Goal: Task Accomplishment & Management: Complete application form

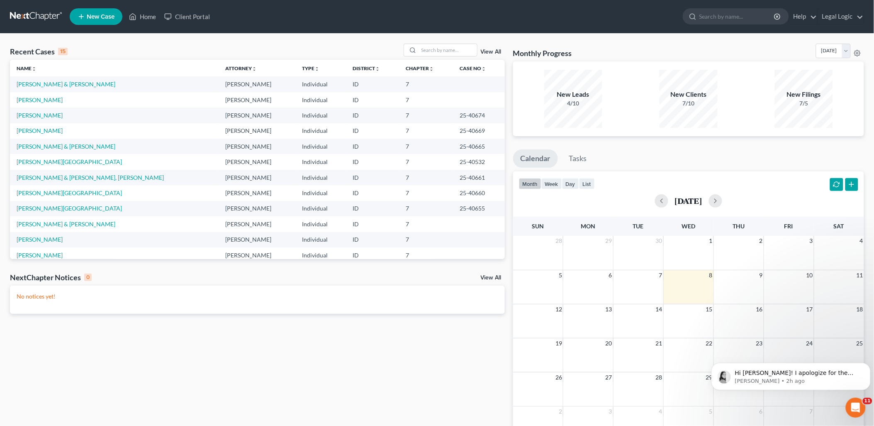
scroll to position [1, 0]
click at [53, 82] on link "[PERSON_NAME]" at bounding box center [40, 83] width 46 height 7
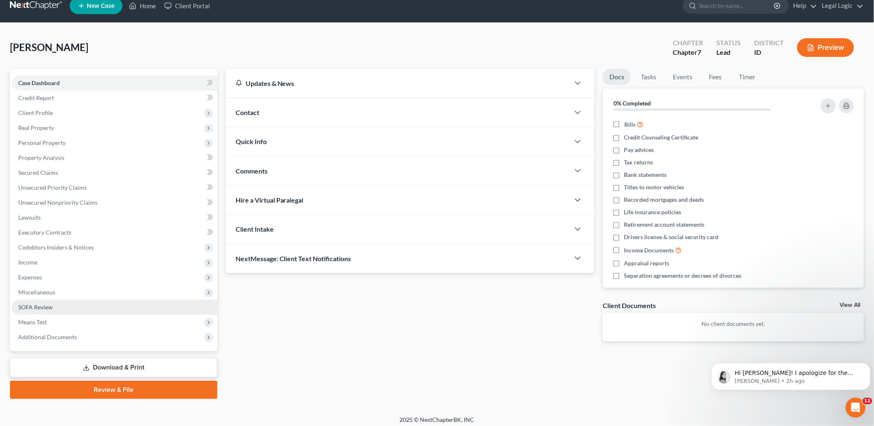
scroll to position [14, 0]
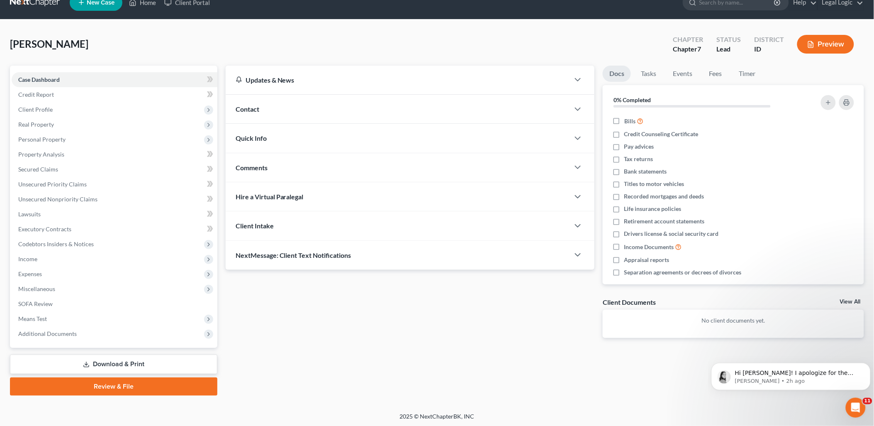
click at [109, 386] on link "Review & File" at bounding box center [113, 386] width 207 height 18
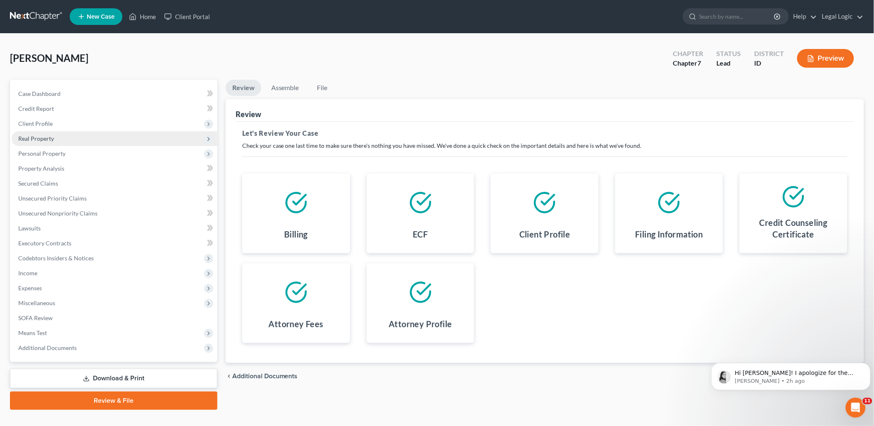
click at [54, 139] on span "Real Property" at bounding box center [115, 138] width 206 height 15
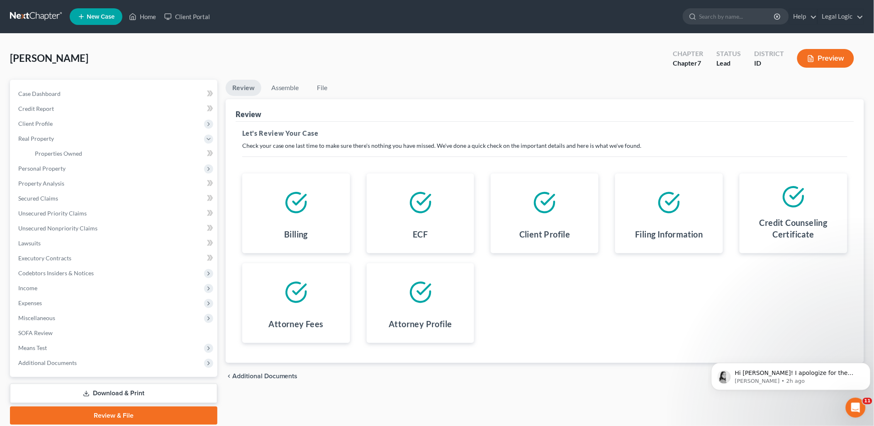
click at [129, 413] on link "Review & File" at bounding box center [113, 415] width 207 height 18
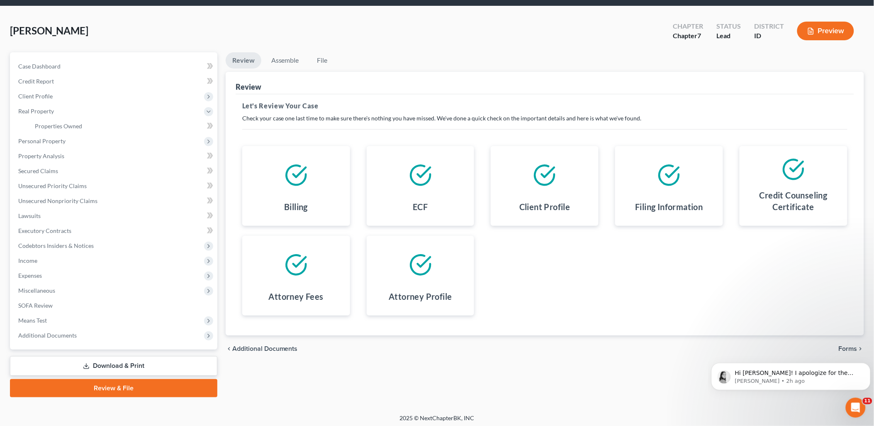
scroll to position [29, 0]
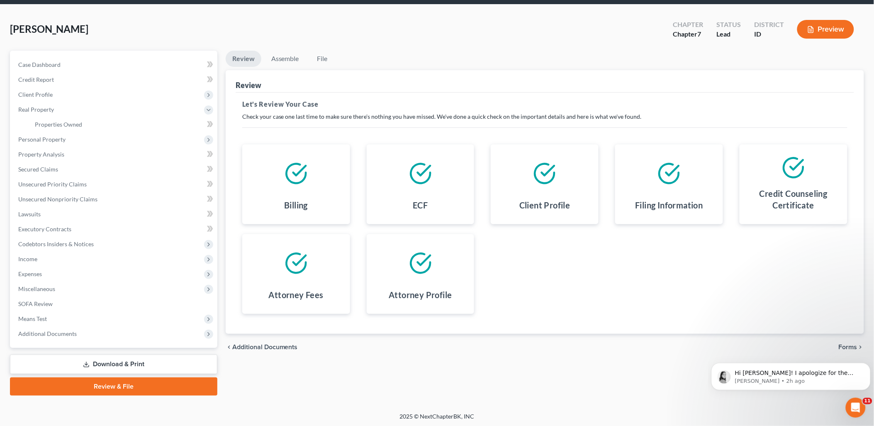
click at [270, 341] on div "chevron_left Additional Documents Forms chevron_right" at bounding box center [545, 346] width 638 height 27
click at [276, 346] on span "Additional Documents" at bounding box center [265, 346] width 66 height 7
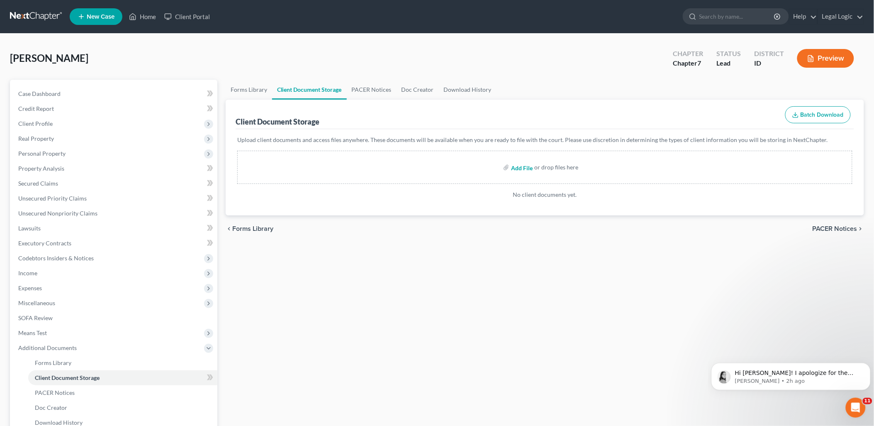
click at [526, 167] on input "file" at bounding box center [521, 167] width 20 height 15
type input "C:\fakepath\Atty Disclosure.pdf"
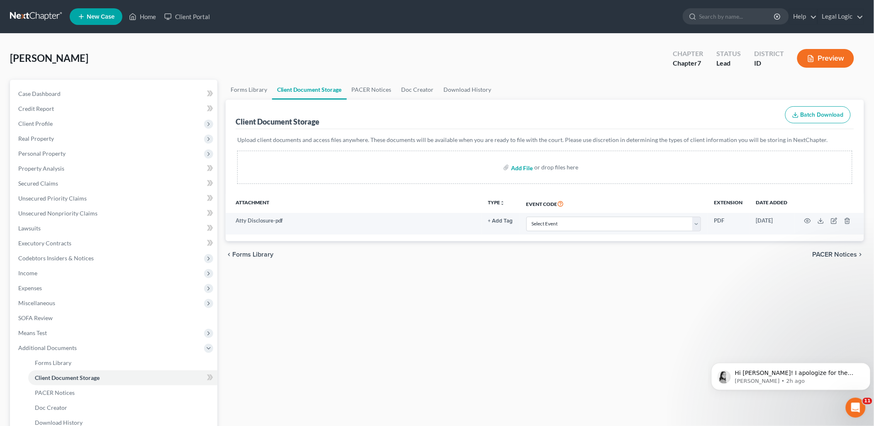
click at [522, 167] on input "file" at bounding box center [521, 167] width 20 height 15
type input "C:\fakepath\Certificate of Counseling.pdf"
click at [521, 166] on input "file" at bounding box center [521, 167] width 20 height 15
type input "C:\fakepath\Means Test.pdf"
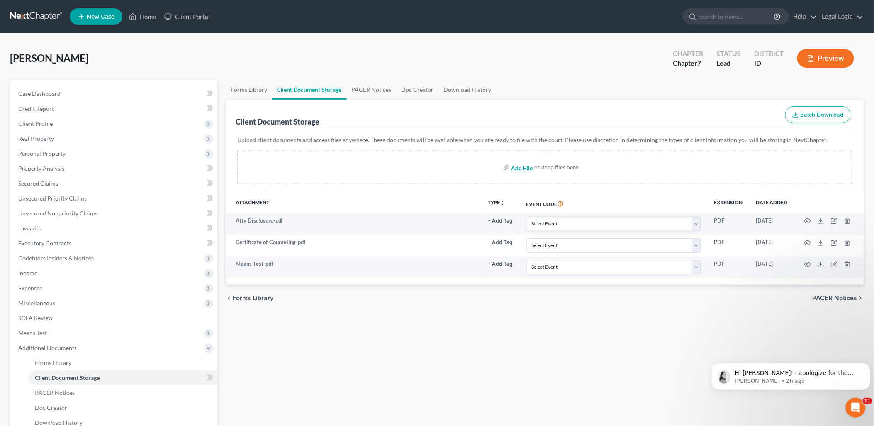
click at [518, 168] on input "file" at bounding box center [521, 167] width 20 height 15
type input "C:\fakepath\Paystubs.pdf"
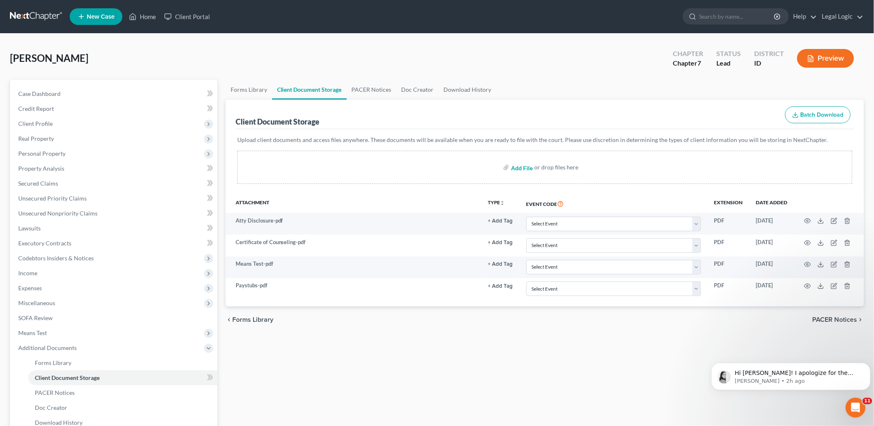
click at [524, 166] on input "file" at bounding box center [521, 167] width 20 height 15
type input "C:\fakepath\Signature Pages.pdf"
click at [518, 167] on input "file" at bounding box center [521, 167] width 20 height 15
type input "C:\fakepath\Statement of Domestic.pdf"
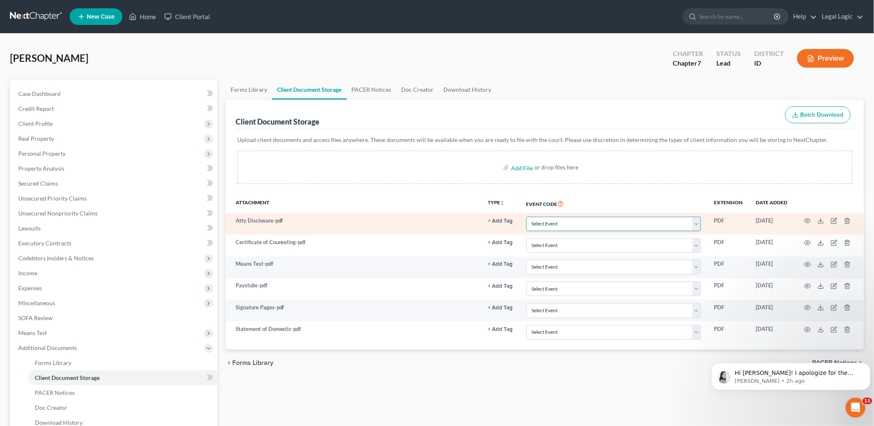
click at [697, 223] on select "Select Event Certificate of Credit Counseling Chapter 13 Calculation of Disposa…" at bounding box center [613, 224] width 175 height 15
select select "6"
click at [526, 217] on select "Select Event Certificate of Credit Counseling Chapter 13 Calculation of Disposa…" at bounding box center [613, 224] width 175 height 15
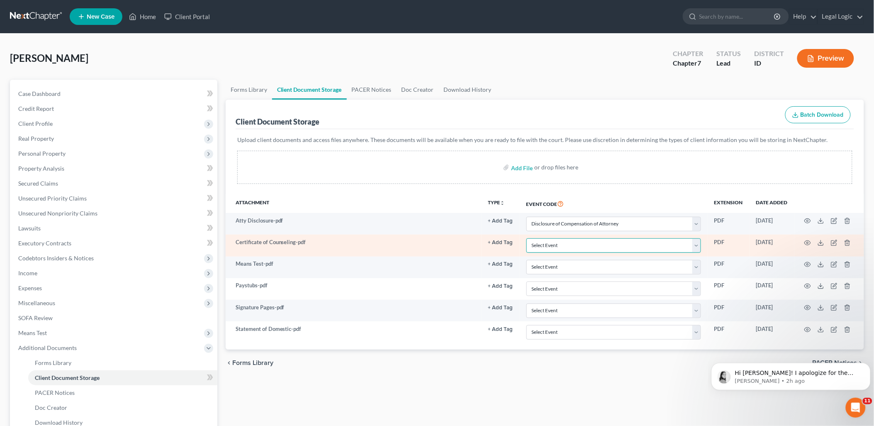
click at [698, 247] on select "Select Event Certificate of Credit Counseling Chapter 13 Calculation of Disposa…" at bounding box center [613, 245] width 175 height 15
select select "0"
click at [526, 238] on select "Select Event Certificate of Credit Counseling Chapter 13 Calculation of Disposa…" at bounding box center [613, 245] width 175 height 15
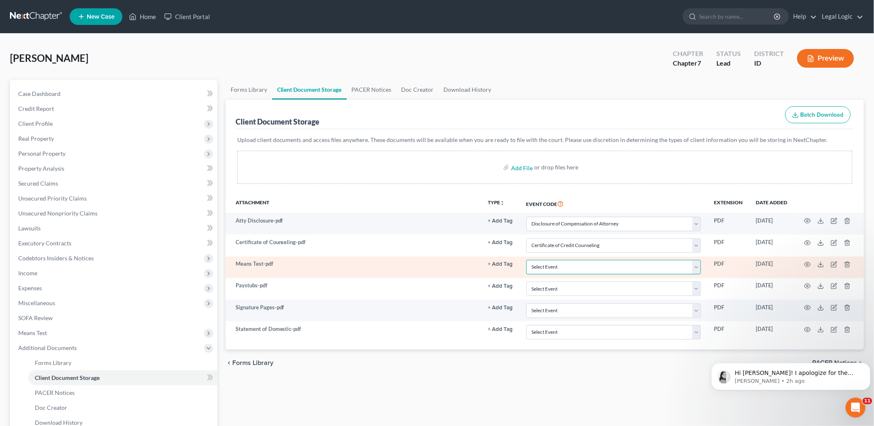
click at [698, 268] on select "Select Event Certificate of Credit Counseling Chapter 13 Calculation of Disposa…" at bounding box center [613, 267] width 175 height 15
select select "5"
click at [526, 260] on select "Select Event Certificate of Credit Counseling Chapter 13 Calculation of Disposa…" at bounding box center [613, 267] width 175 height 15
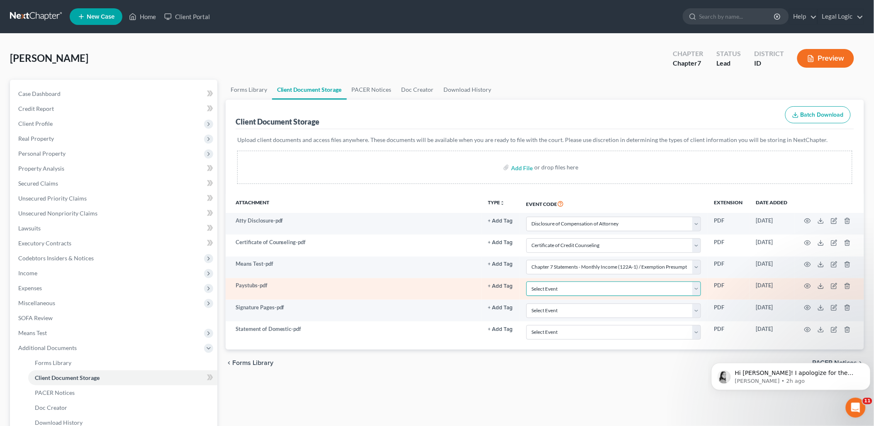
click at [698, 289] on select "Select Event Certificate of Credit Counseling Chapter 13 Calculation of Disposa…" at bounding box center [613, 288] width 175 height 15
select select "7"
click at [526, 281] on select "Select Event Certificate of Credit Counseling Chapter 13 Calculation of Disposa…" at bounding box center [613, 288] width 175 height 15
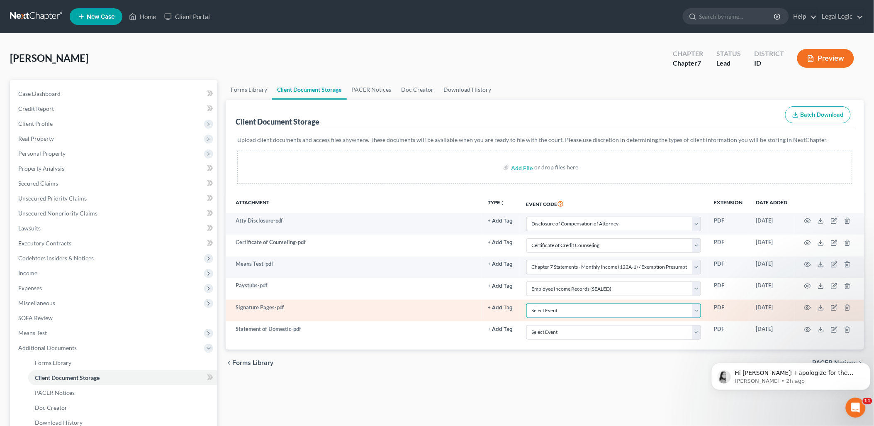
click at [698, 311] on select "Select Event Certificate of Credit Counseling Chapter 13 Calculation of Disposa…" at bounding box center [613, 310] width 175 height 15
select select "9"
click at [526, 303] on select "Select Event Certificate of Credit Counseling Chapter 13 Calculation of Disposa…" at bounding box center [613, 310] width 175 height 15
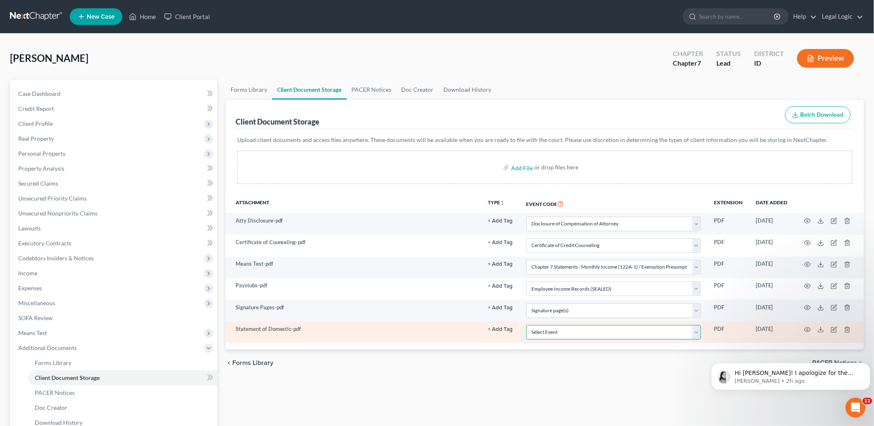
click at [696, 330] on select "Select Event Certificate of Credit Counseling Chapter 13 Calculation of Disposa…" at bounding box center [613, 332] width 175 height 15
select select "10"
click at [526, 325] on select "Select Event Certificate of Credit Counseling Chapter 13 Calculation of Disposa…" at bounding box center [613, 332] width 175 height 15
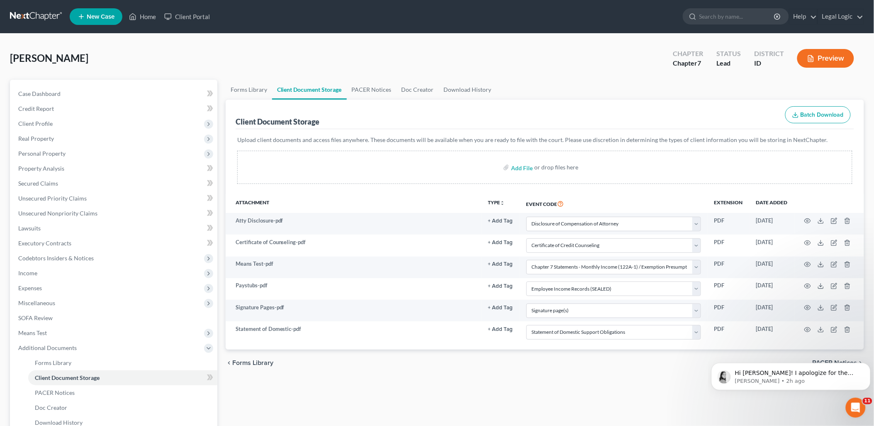
click at [679, 370] on div "chevron_left Forms Library PACER Notices chevron_right" at bounding box center [545, 362] width 638 height 27
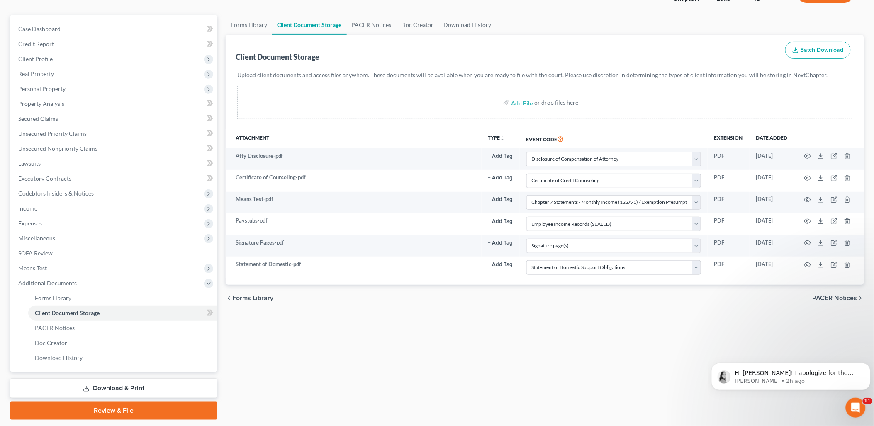
scroll to position [43, 0]
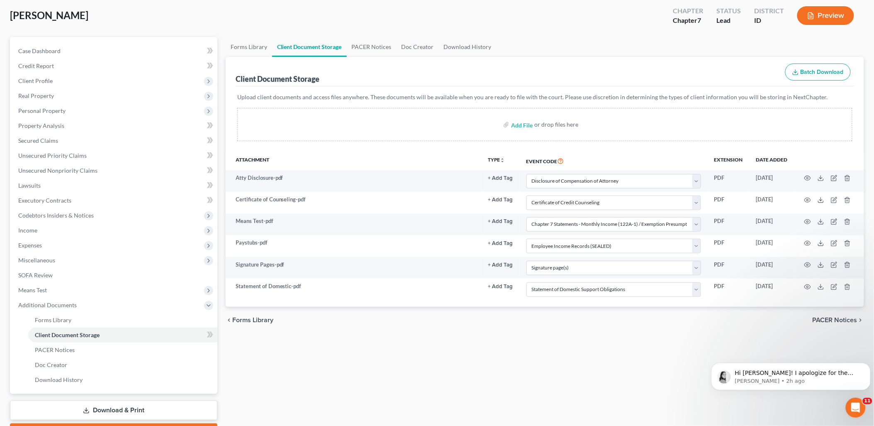
click at [476, 373] on div "Forms Library Client Document Storage PACER Notices Doc Creator Download Histor…" at bounding box center [544, 239] width 647 height 404
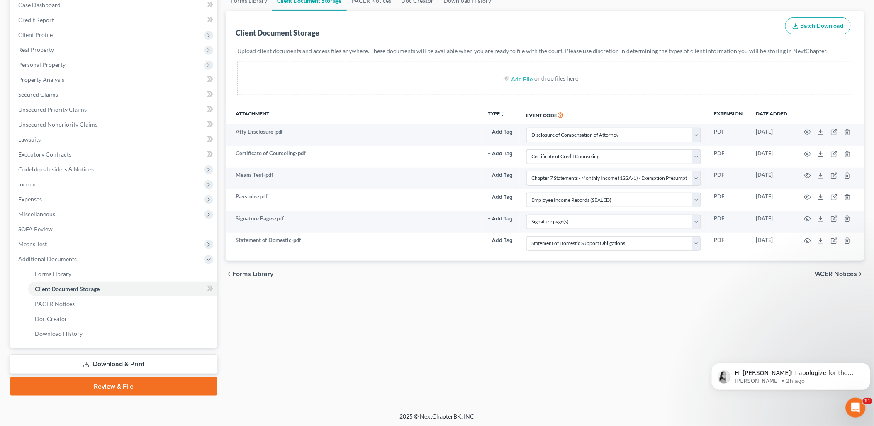
click at [171, 378] on link "Review & File" at bounding box center [113, 386] width 207 height 18
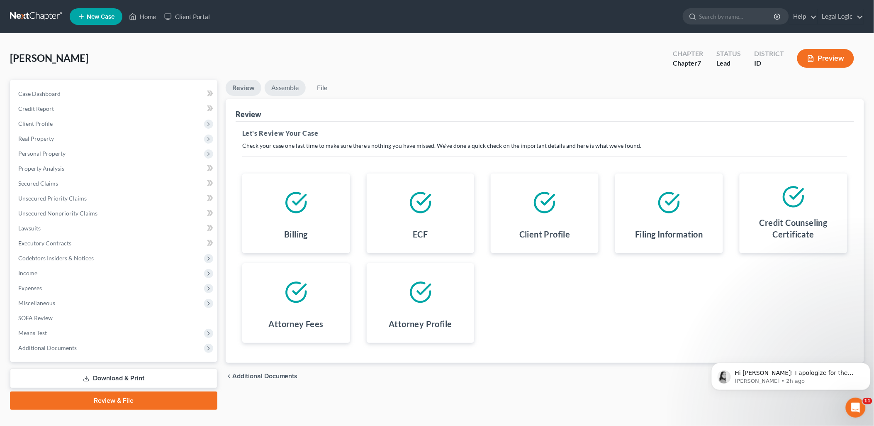
click at [285, 89] on link "Assemble" at bounding box center [285, 88] width 41 height 16
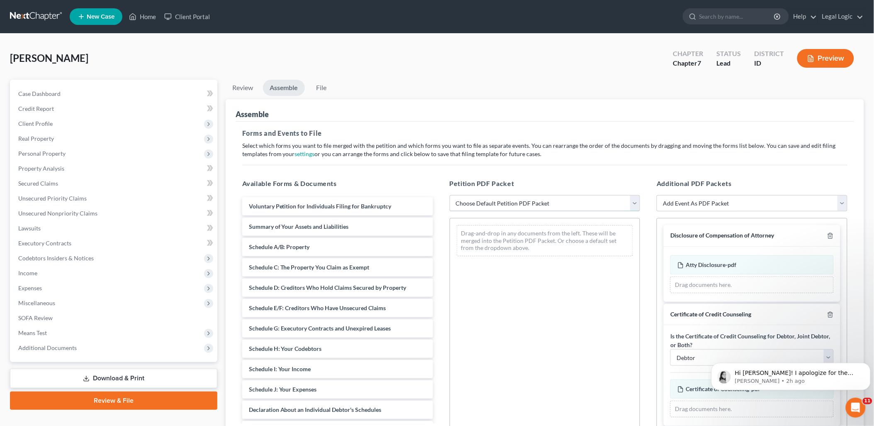
drag, startPoint x: 639, startPoint y: 202, endPoint x: 632, endPoint y: 204, distance: 7.1
click at [639, 202] on select "Choose Default Petition PDF Packet Emergency Filing (Voluntary Petition and Cre…" at bounding box center [545, 203] width 191 height 17
select select "3"
click at [450, 195] on select "Choose Default Petition PDF Packet Emergency Filing (Voluntary Petition and Cre…" at bounding box center [545, 203] width 191 height 17
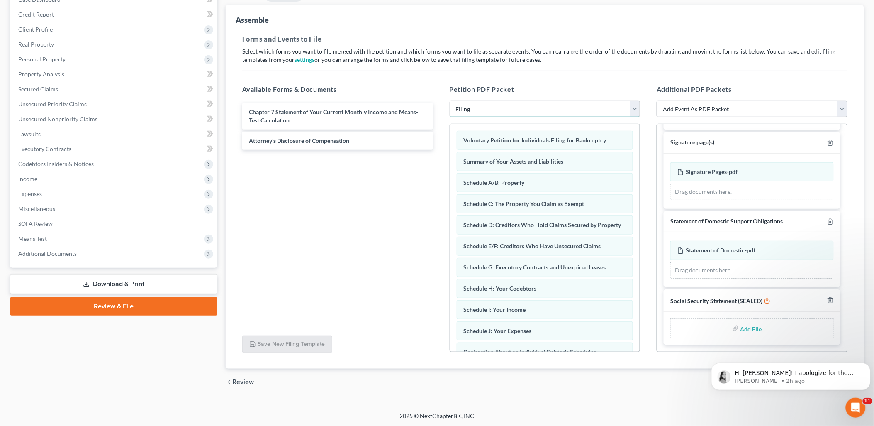
scroll to position [95, 0]
click at [749, 326] on input "file" at bounding box center [750, 327] width 20 height 15
type input "C:\fakepath\Social Security Statement.pdf"
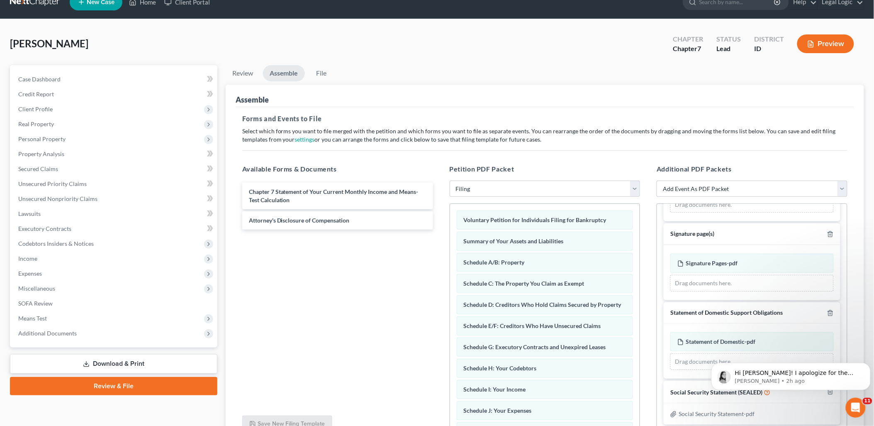
scroll to position [0, 0]
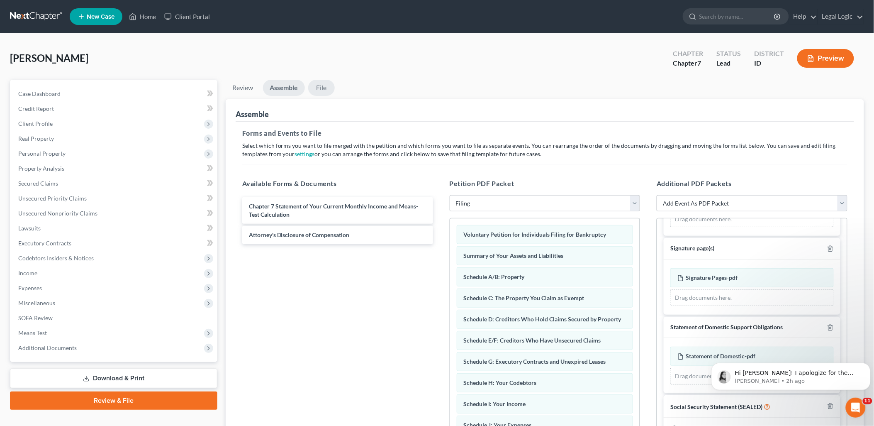
click at [322, 85] on link "File" at bounding box center [321, 88] width 27 height 16
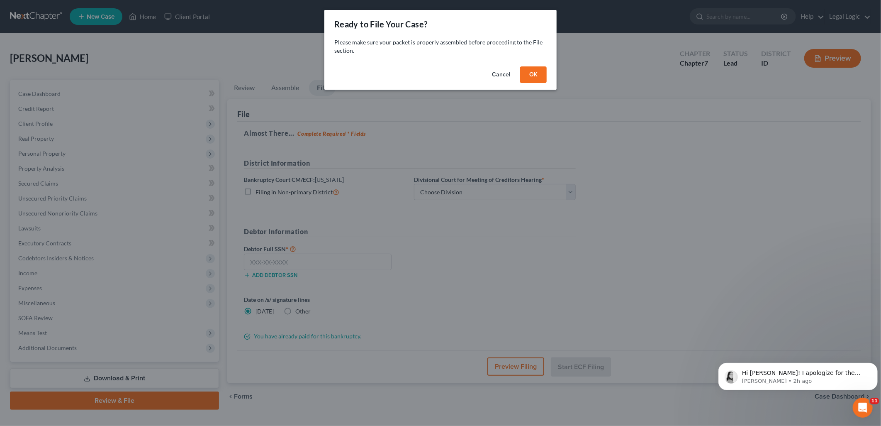
click at [537, 70] on button "OK" at bounding box center [533, 74] width 27 height 17
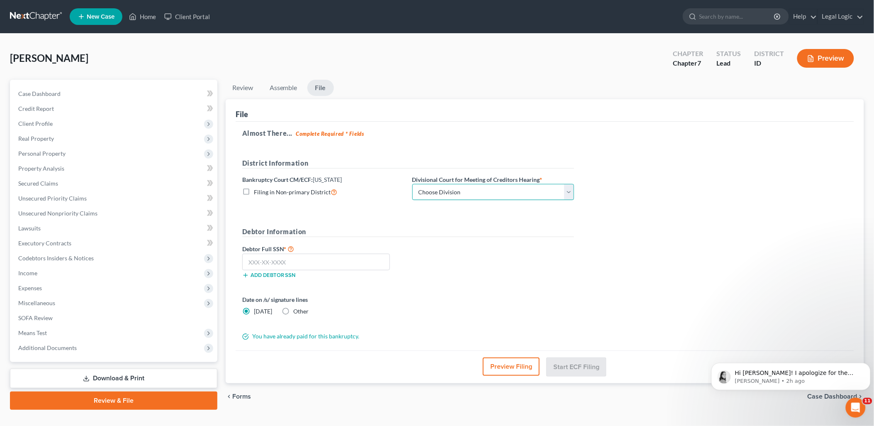
click at [570, 192] on select "Choose Division Boise Coeur d'Alene [GEOGRAPHIC_DATA] [GEOGRAPHIC_DATA] [GEOGRA…" at bounding box center [493, 192] width 162 height 17
select select "3"
click at [412, 184] on select "Choose Division Boise Coeur d'Alene [GEOGRAPHIC_DATA] [GEOGRAPHIC_DATA] [GEOGRA…" at bounding box center [493, 192] width 162 height 17
click at [310, 260] on input "text" at bounding box center [316, 261] width 148 height 17
type input "601-18-3325"
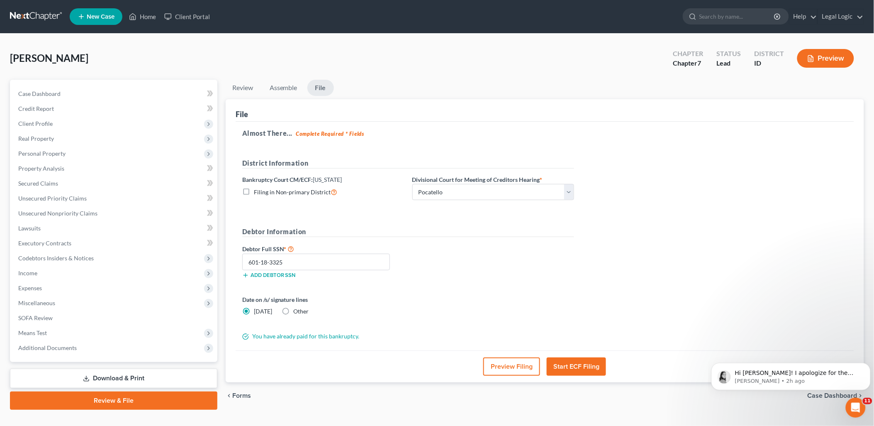
click at [294, 311] on label "Other" at bounding box center [301, 311] width 15 height 8
click at [297, 311] on input "Other" at bounding box center [299, 309] width 5 height 5
radio input "true"
radio input "false"
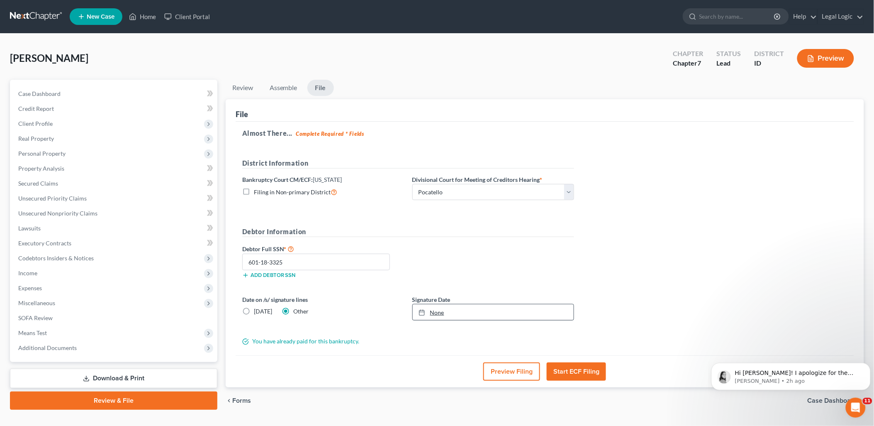
type input "[DATE]"
click at [440, 314] on link "None" at bounding box center [493, 312] width 161 height 16
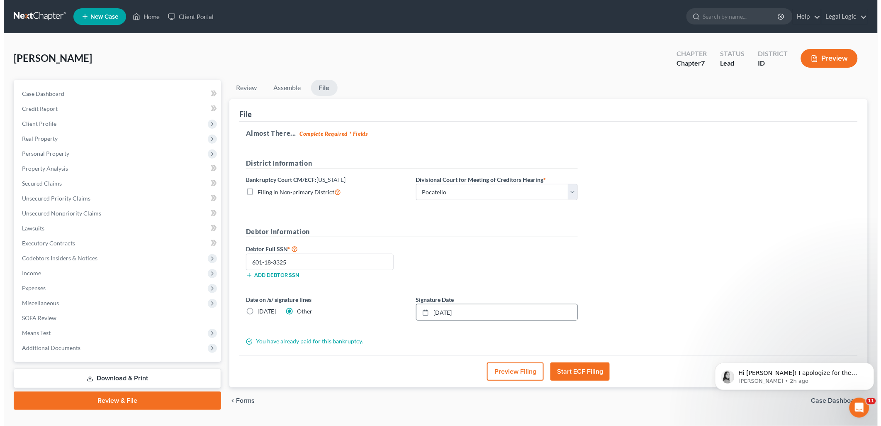
scroll to position [19, 0]
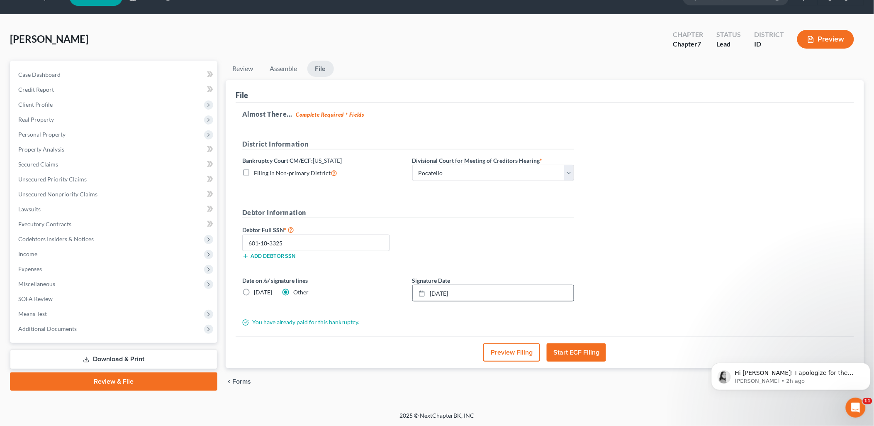
click at [574, 350] on button "Start ECF Filing" at bounding box center [576, 352] width 59 height 18
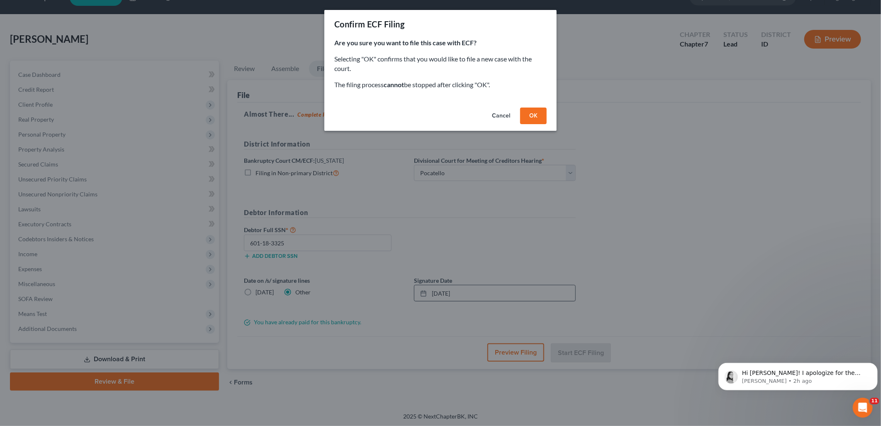
click at [534, 118] on button "OK" at bounding box center [533, 115] width 27 height 17
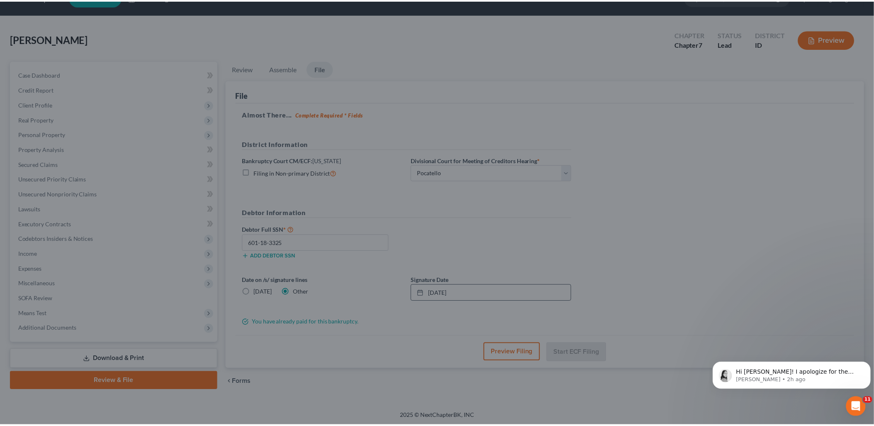
scroll to position [14, 0]
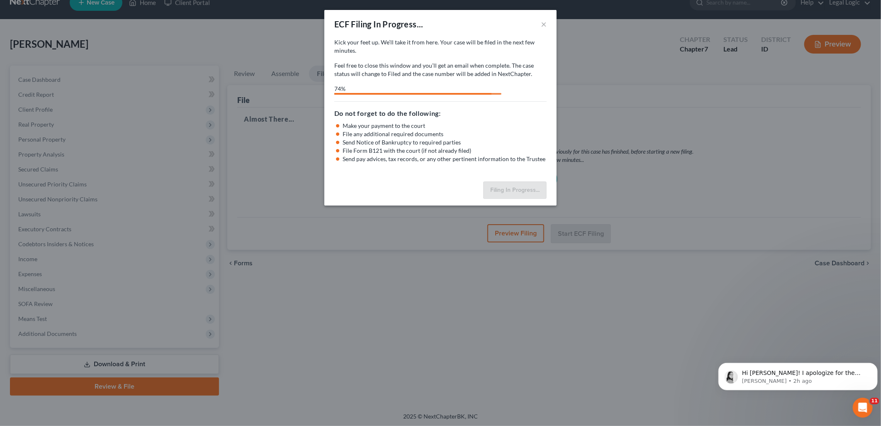
click at [0, 129] on html "Home New Case Client Portal Legal Logic [PERSON_NAME][EMAIL_ADDRESS][DOMAIN_NAM…" at bounding box center [440, 206] width 881 height 441
click at [450, 179] on div "Filing In Progress..." at bounding box center [440, 191] width 232 height 27
select select "3"
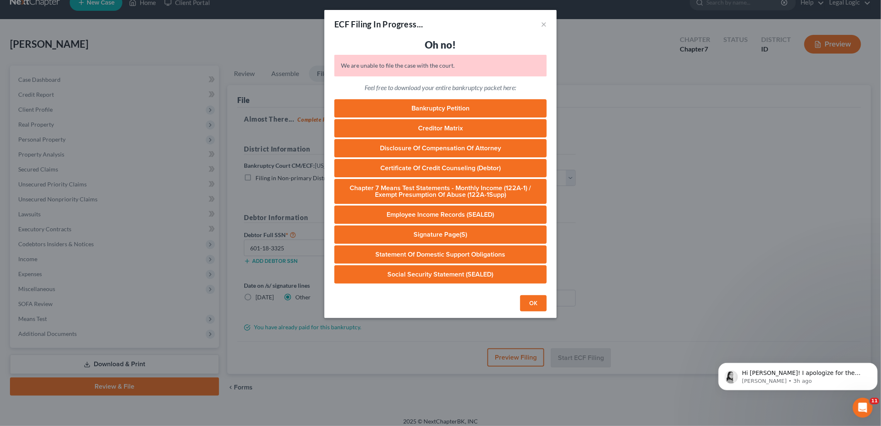
drag, startPoint x: 536, startPoint y: 303, endPoint x: 533, endPoint y: 306, distance: 4.4
click at [535, 303] on button "OK" at bounding box center [533, 303] width 27 height 17
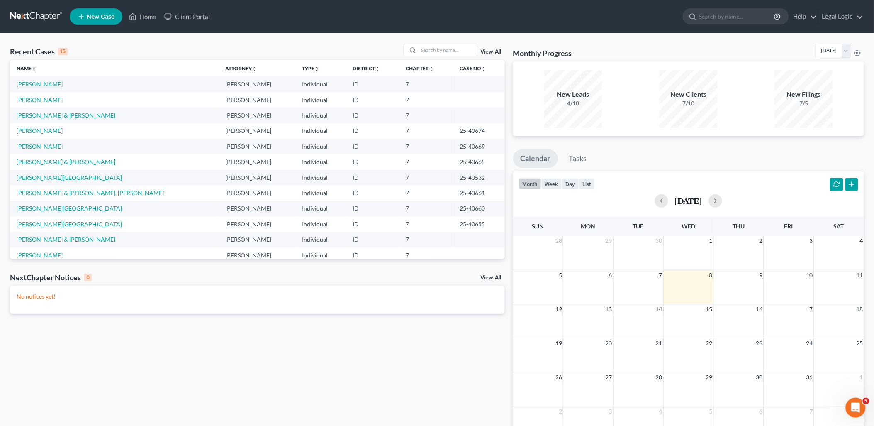
click at [49, 82] on link "[PERSON_NAME]" at bounding box center [40, 83] width 46 height 7
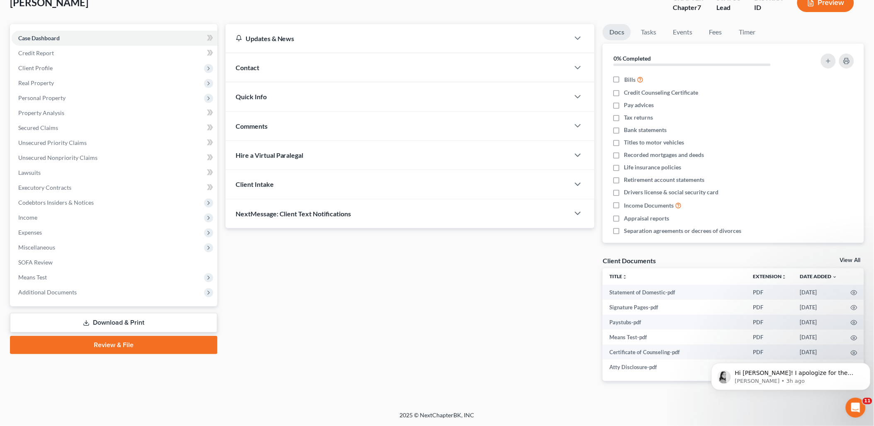
click at [119, 342] on link "Review & File" at bounding box center [113, 345] width 207 height 18
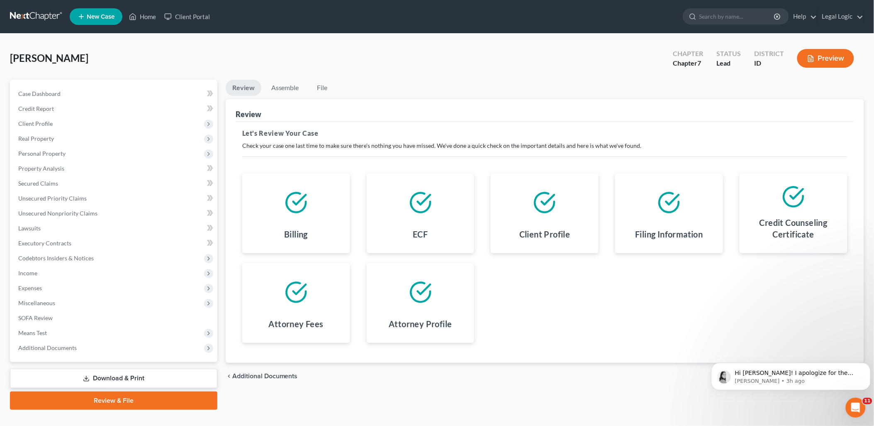
scroll to position [14, 0]
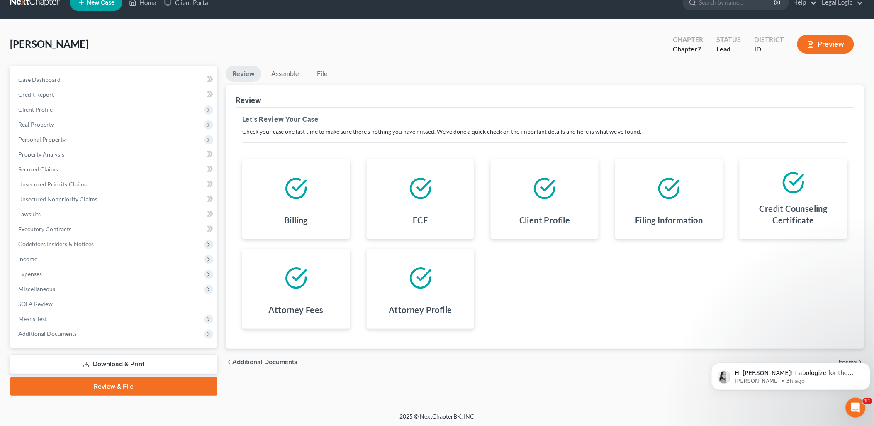
click at [260, 364] on div "chevron_left Additional Documents Forms chevron_right" at bounding box center [545, 361] width 638 height 27
click at [260, 363] on span "Additional Documents" at bounding box center [265, 361] width 66 height 7
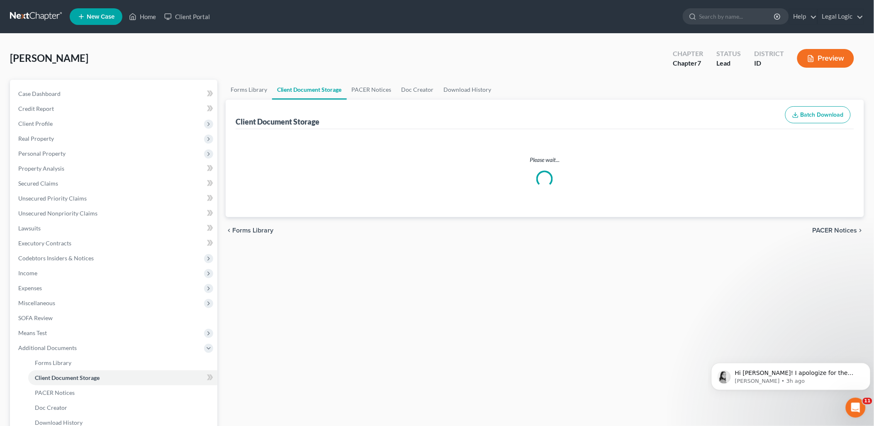
select select "6"
select select "0"
select select "5"
select select "7"
select select "9"
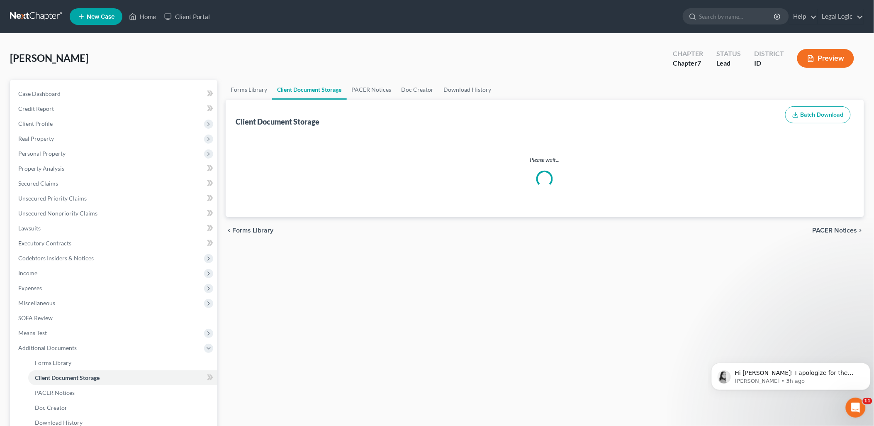
select select "10"
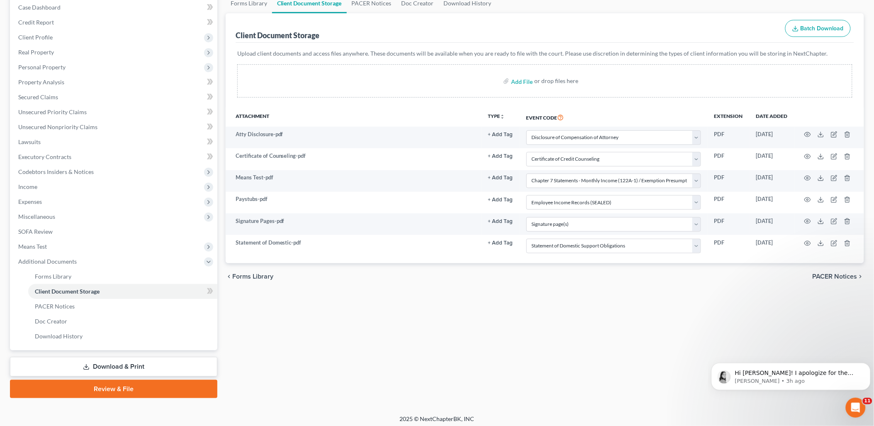
scroll to position [89, 0]
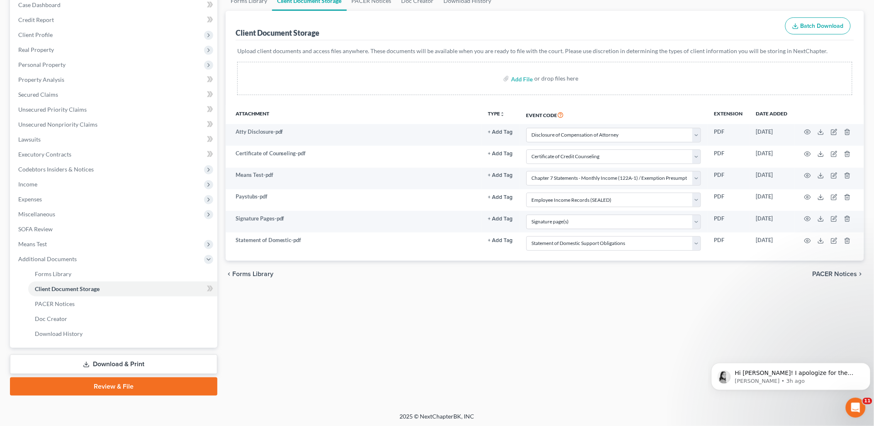
click at [155, 386] on link "Review & File" at bounding box center [113, 386] width 207 height 18
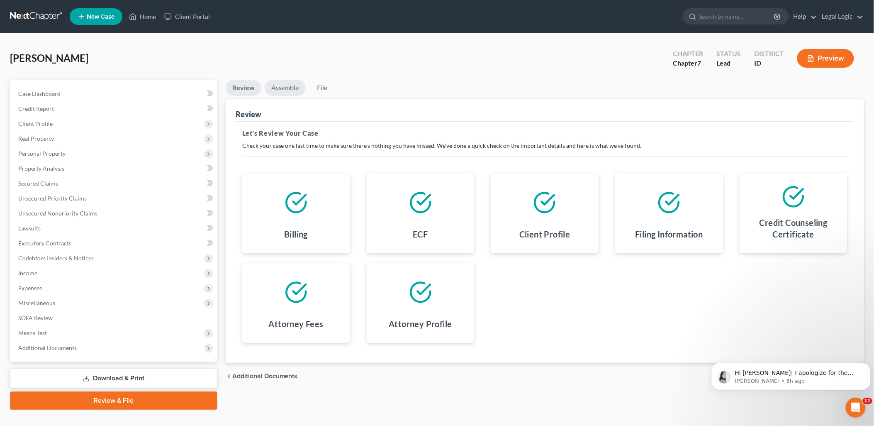
click at [285, 85] on link "Assemble" at bounding box center [285, 88] width 41 height 16
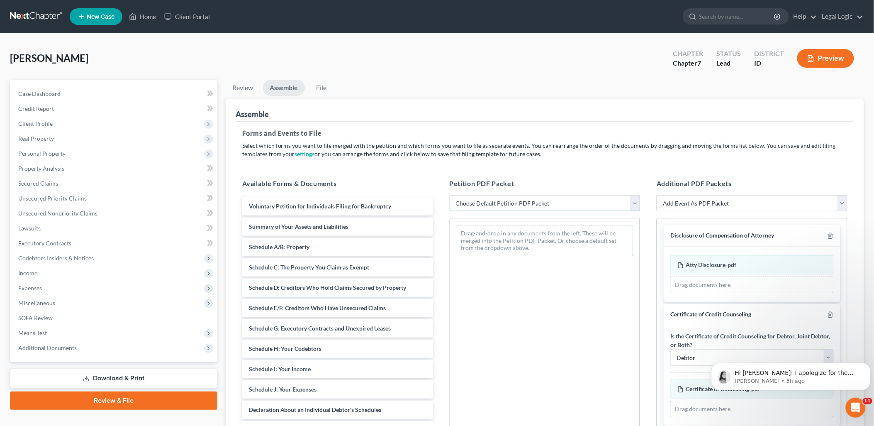
click at [635, 197] on select "Choose Default Petition PDF Packet Emergency Filing (Voluntary Petition and Cre…" at bounding box center [545, 203] width 191 height 17
select select "3"
click at [450, 195] on select "Choose Default Petition PDF Packet Emergency Filing (Voluntary Petition and Cre…" at bounding box center [545, 203] width 191 height 17
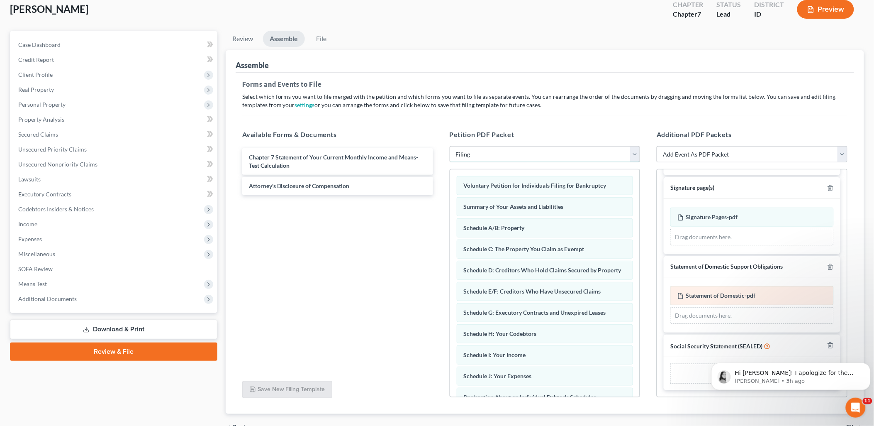
scroll to position [95, 0]
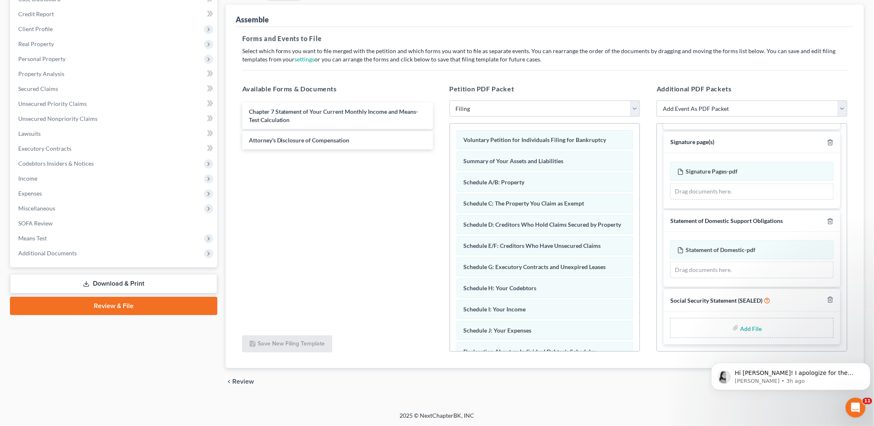
click at [743, 328] on input "file" at bounding box center [750, 327] width 20 height 15
type input "C:\fakepath\Social Security Statement.pdf"
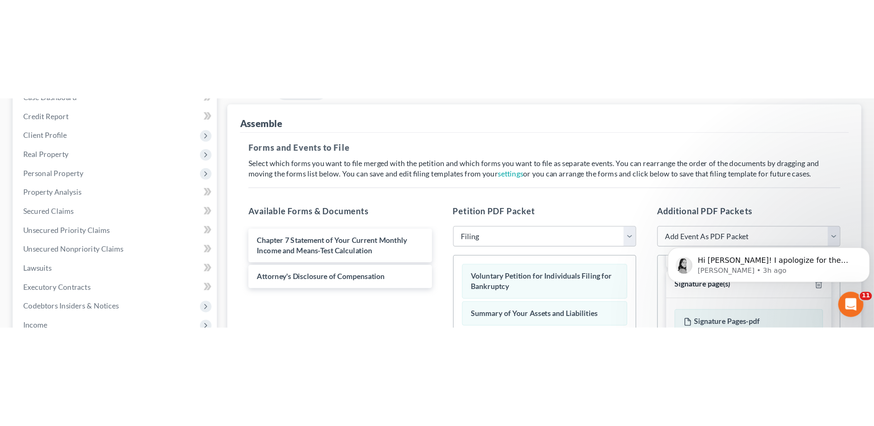
scroll to position [355, 0]
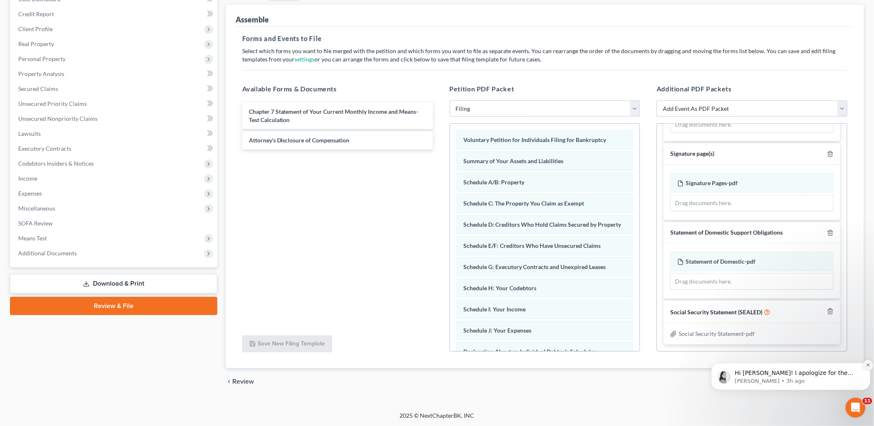
click at [868, 361] on button "Dismiss notification" at bounding box center [867, 364] width 11 height 11
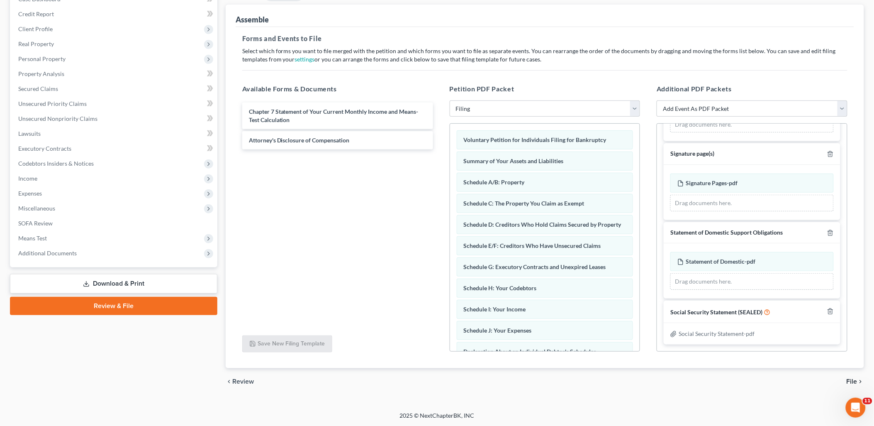
click at [857, 381] on icon "chevron_right" at bounding box center [860, 381] width 7 height 7
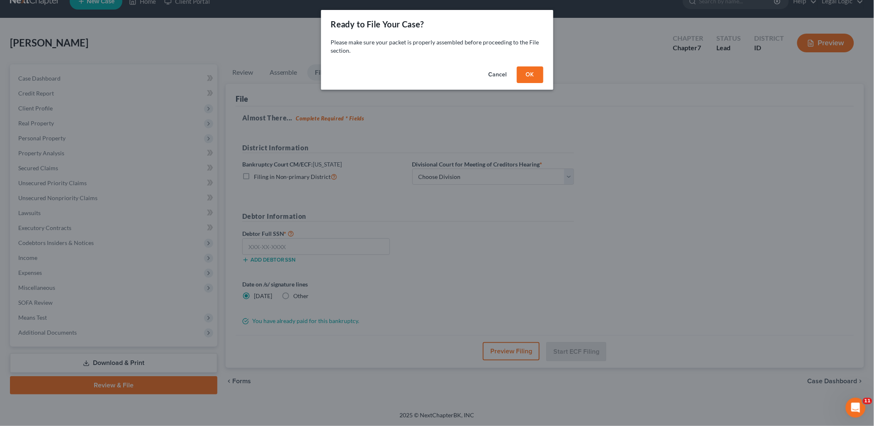
scroll to position [15, 0]
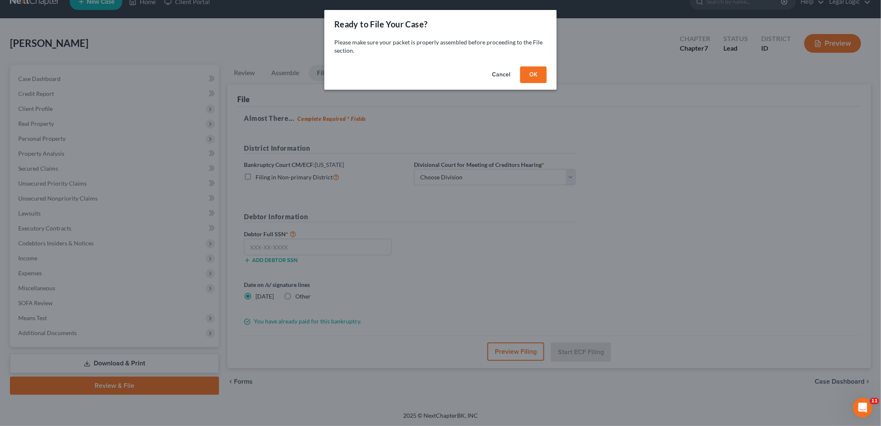
click at [529, 69] on button "OK" at bounding box center [533, 74] width 27 height 17
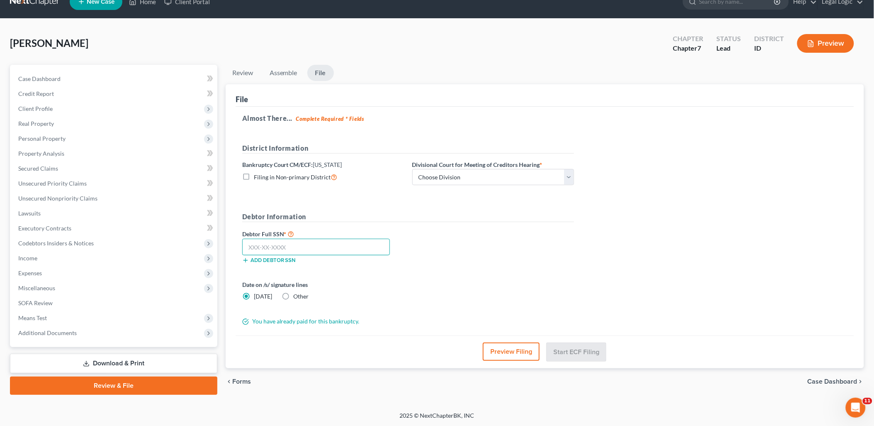
click at [310, 247] on input "text" at bounding box center [316, 246] width 148 height 17
type input "601-18-3325"
click at [294, 297] on label "Other" at bounding box center [301, 296] width 15 height 8
click at [297, 297] on input "Other" at bounding box center [299, 294] width 5 height 5
radio input "true"
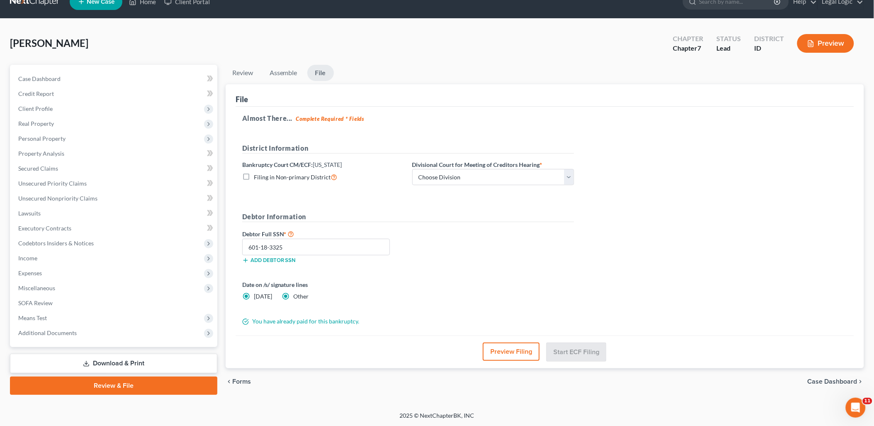
radio input "false"
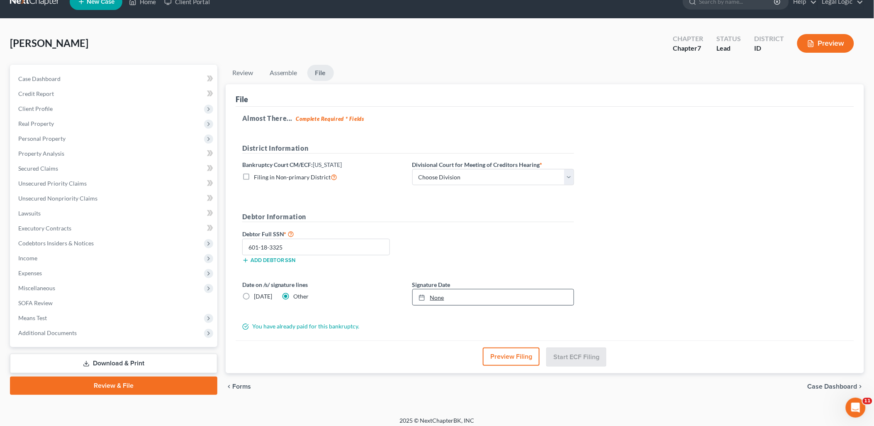
click at [441, 299] on link "None" at bounding box center [493, 297] width 161 height 16
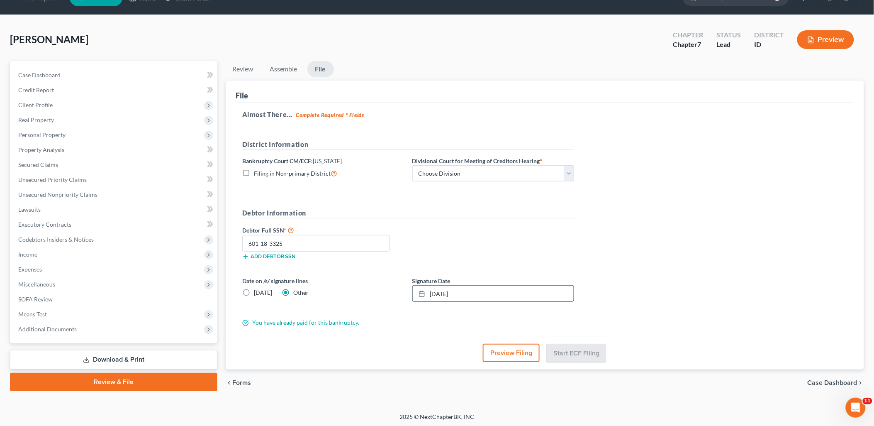
scroll to position [20, 0]
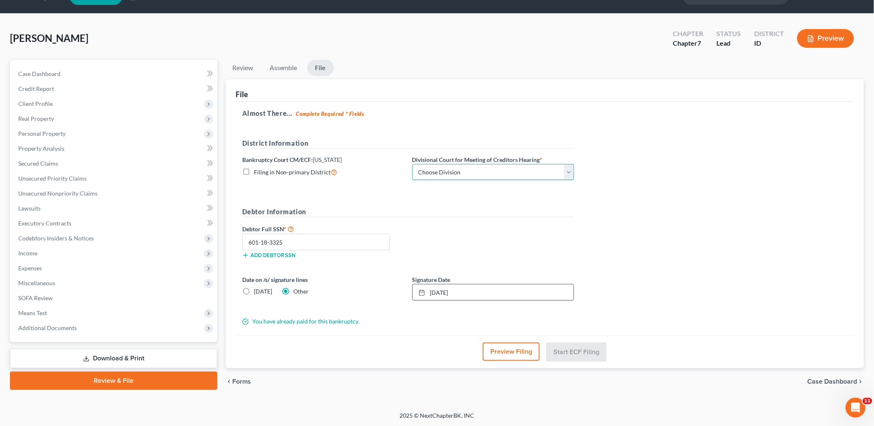
click at [566, 175] on select "Choose Division Boise Coeur d'Alene [GEOGRAPHIC_DATA] [GEOGRAPHIC_DATA] [GEOGRA…" at bounding box center [493, 172] width 162 height 17
select select "3"
click at [412, 164] on select "Choose Division Boise Coeur d'Alene [GEOGRAPHIC_DATA] [GEOGRAPHIC_DATA] [GEOGRA…" at bounding box center [493, 172] width 162 height 17
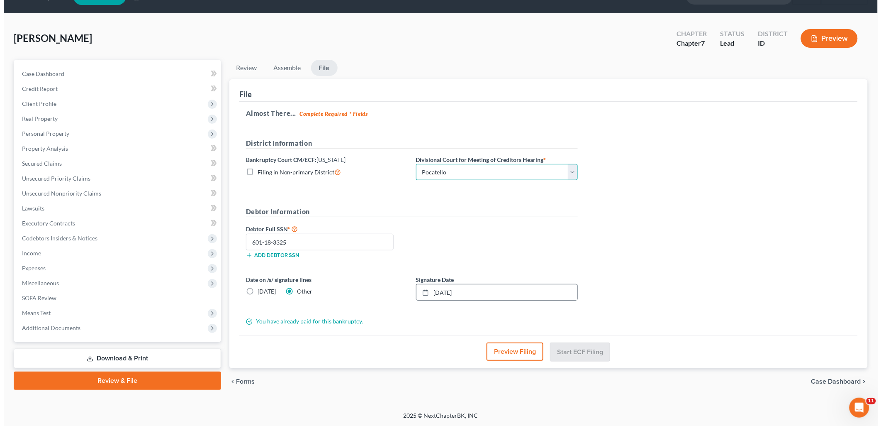
scroll to position [19, 0]
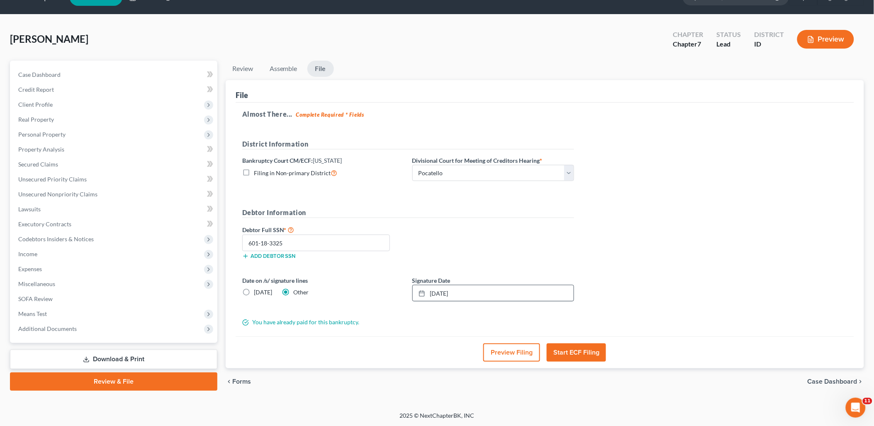
click at [566, 354] on button "Start ECF Filing" at bounding box center [576, 352] width 59 height 18
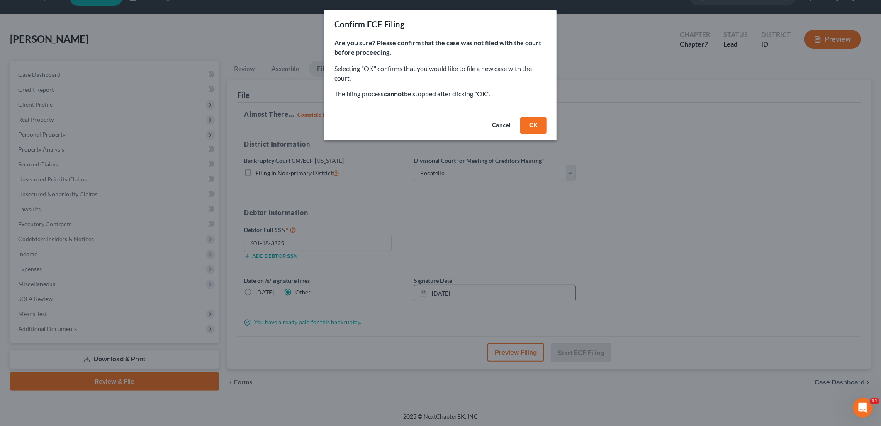
click at [537, 119] on button "OK" at bounding box center [533, 125] width 27 height 17
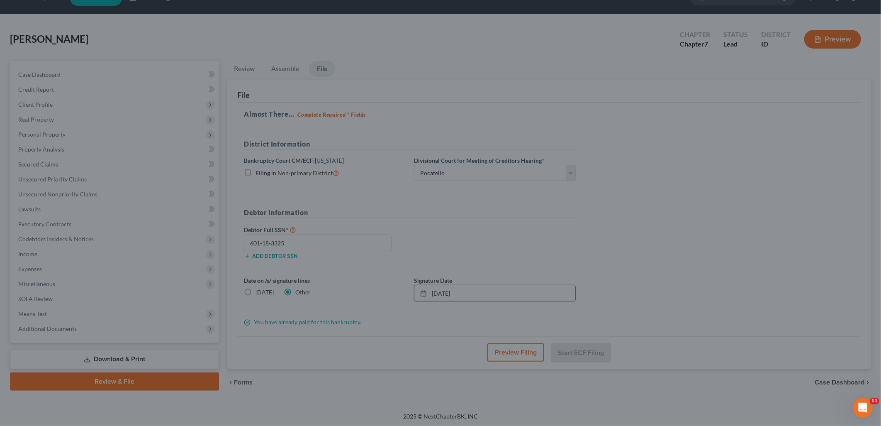
scroll to position [14, 0]
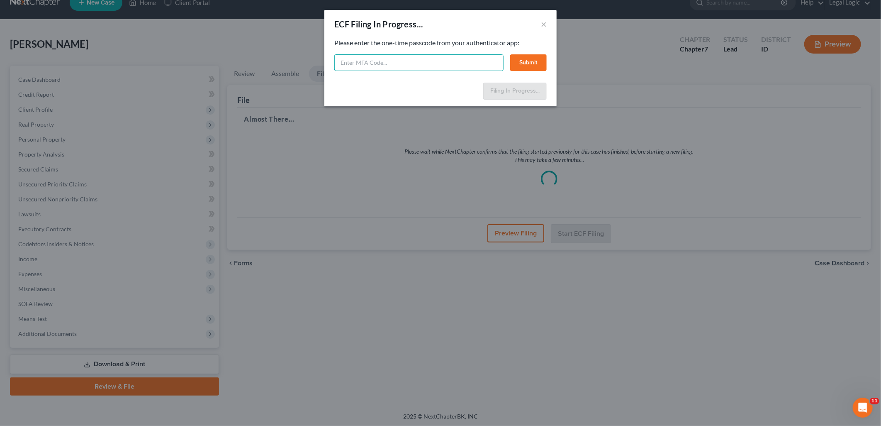
click at [345, 56] on input "text" at bounding box center [418, 62] width 169 height 17
type input "620522"
click at [525, 58] on button "Submit" at bounding box center [528, 62] width 37 height 17
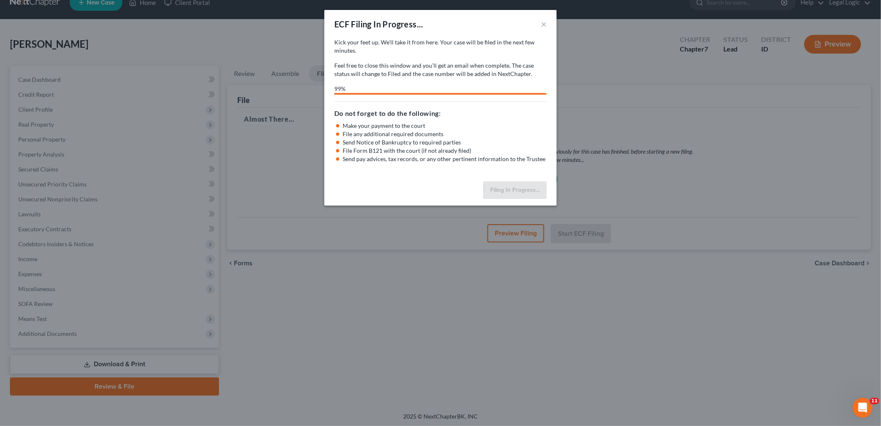
click at [881, 126] on html "Home New Case Client Portal Legal Logic [PERSON_NAME][EMAIL_ADDRESS][DOMAIN_NAM…" at bounding box center [440, 206] width 881 height 441
click at [406, 186] on div "Filing In Progress..." at bounding box center [440, 191] width 232 height 27
click at [409, 190] on div "Filing In Progress..." at bounding box center [440, 191] width 232 height 27
select select "3"
